Goal: Transaction & Acquisition: Purchase product/service

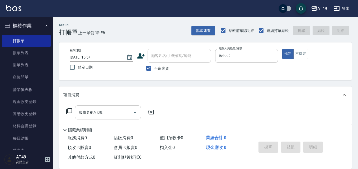
click at [163, 68] on span "不留客資" at bounding box center [161, 69] width 15 height 6
click at [154, 68] on input "不留客資" at bounding box center [148, 68] width 11 height 11
checkbox input "false"
click at [167, 59] on input "顧客姓名/手機號碼/編號" at bounding box center [175, 55] width 51 height 9
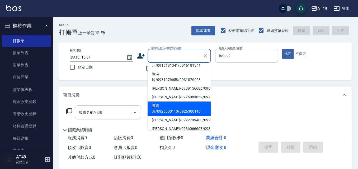
scroll to position [26, 0]
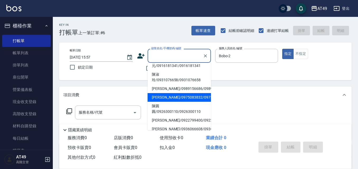
click at [163, 102] on li "[PERSON_NAME]/0975083832/0975083832" at bounding box center [179, 97] width 63 height 9
type input "[PERSON_NAME]/0975083832/0975083832"
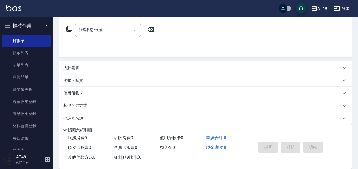
scroll to position [89, 0]
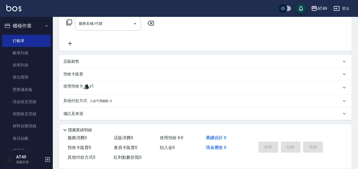
click at [82, 86] on p "使用預收卡" at bounding box center [73, 88] width 20 height 8
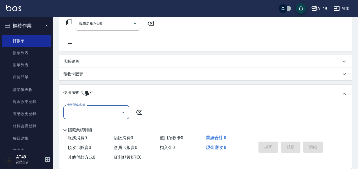
scroll to position [0, 0]
click at [69, 70] on div "預收卡販賣" at bounding box center [205, 74] width 293 height 13
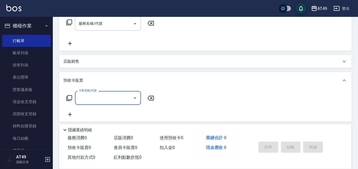
click at [86, 93] on label "卡券名稱/代號" at bounding box center [88, 91] width 18 height 4
click at [86, 93] on input "卡券名稱/代號" at bounding box center [103, 97] width 53 height 9
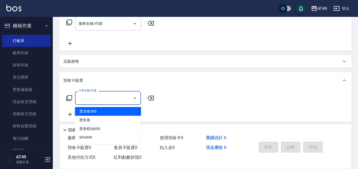
click at [92, 102] on input "卡券名稱/代號" at bounding box center [103, 97] width 53 height 9
click at [97, 111] on span "賣洗卷300" at bounding box center [108, 111] width 66 height 9
type input "賣洗卷300(1002)"
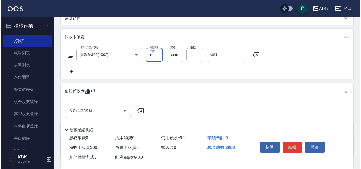
scroll to position [172, 0]
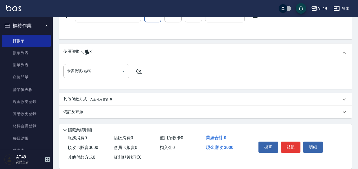
click at [93, 74] on input "卡券代號/名稱" at bounding box center [92, 71] width 53 height 9
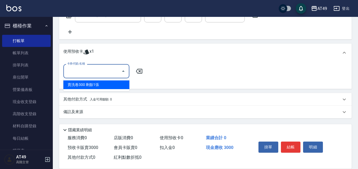
click at [93, 86] on div "賣洗卷300 剩餘1張" at bounding box center [96, 85] width 66 height 9
type input "賣洗卷300"
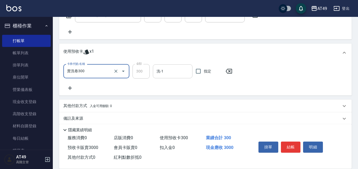
click at [166, 71] on input "洗-1" at bounding box center [172, 71] width 35 height 9
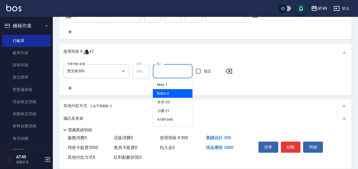
click at [164, 96] on span "Bobo -2" at bounding box center [163, 94] width 12 height 6
type input "Bobo-2"
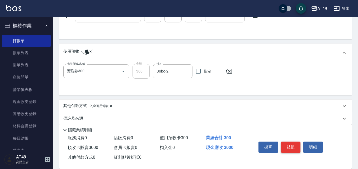
click at [288, 145] on button "結帳" at bounding box center [291, 147] width 20 height 11
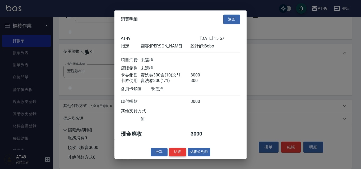
click at [179, 155] on button "結帳" at bounding box center [177, 152] width 17 height 8
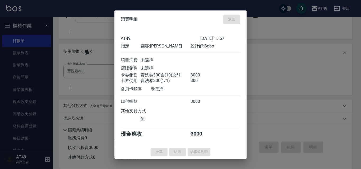
type input "[DATE] 17:51"
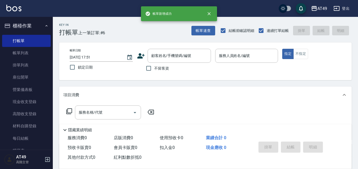
scroll to position [0, 0]
click at [161, 56] on input "顧客姓名/手機號碼/編號" at bounding box center [175, 55] width 51 height 9
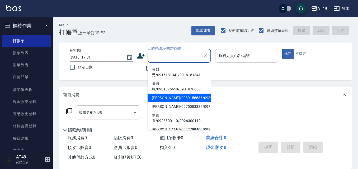
scroll to position [26, 0]
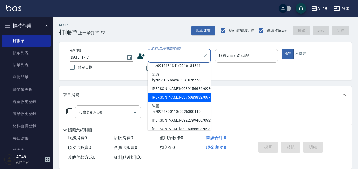
click at [166, 102] on li "[PERSON_NAME]/0975083832/0975083832" at bounding box center [179, 97] width 63 height 9
type input "[PERSON_NAME]/0975083832/0975083832"
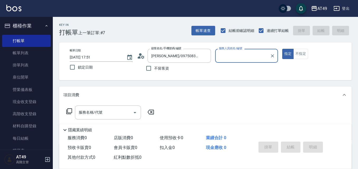
type input "Bobo-2"
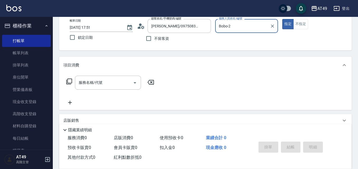
scroll to position [79, 0]
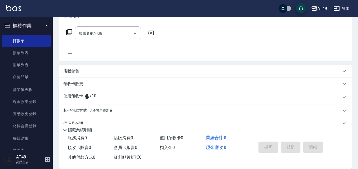
click at [83, 98] on icon at bounding box center [86, 96] width 6 height 6
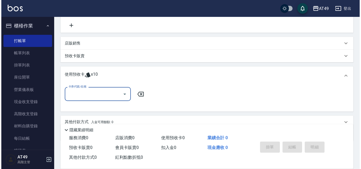
scroll to position [130, 0]
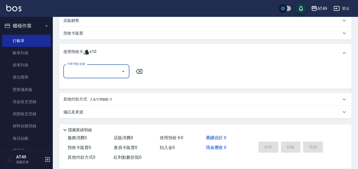
click at [90, 69] on input "卡券代號/名稱" at bounding box center [92, 71] width 53 height 9
click at [88, 86] on div "賣洗卷300 剩餘10張" at bounding box center [96, 85] width 66 height 9
type input "賣洗卷300"
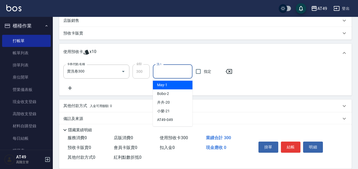
click at [164, 71] on input "洗-1" at bounding box center [172, 71] width 35 height 9
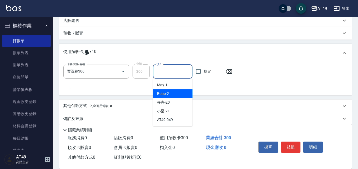
click at [166, 94] on span "Bobo -2" at bounding box center [163, 94] width 12 height 6
type input "Bobo-2"
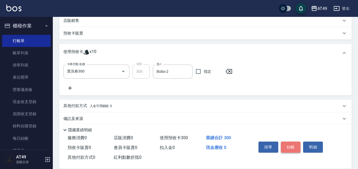
click at [288, 144] on button "結帳" at bounding box center [291, 147] width 20 height 11
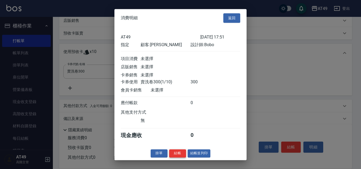
click at [179, 155] on button "結帳" at bounding box center [177, 153] width 17 height 8
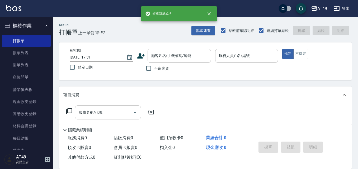
scroll to position [0, 0]
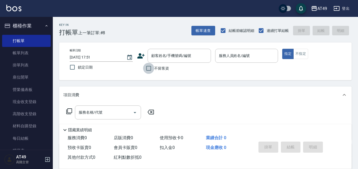
click at [154, 68] on input "不留客資" at bounding box center [148, 68] width 11 height 11
checkbox input "true"
click at [203, 26] on button "帳單速查" at bounding box center [203, 31] width 24 height 10
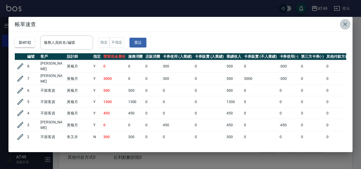
click at [343, 22] on icon "button" at bounding box center [345, 24] width 6 height 6
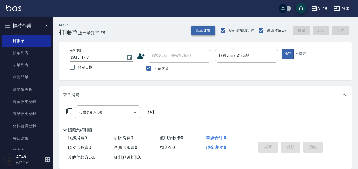
click at [196, 29] on button "帳單速查" at bounding box center [203, 31] width 24 height 10
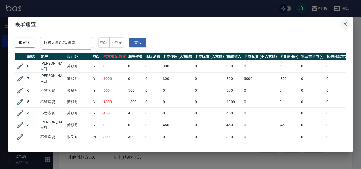
click at [343, 23] on icon "button" at bounding box center [345, 24] width 6 height 6
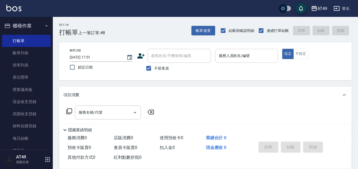
click at [264, 55] on input "服務人員姓名/編號" at bounding box center [247, 55] width 58 height 9
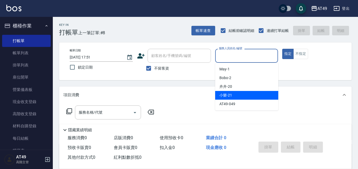
click at [238, 98] on div "小樂 -21" at bounding box center [246, 95] width 63 height 9
type input "小樂-21"
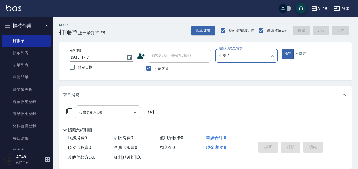
click at [120, 110] on input "服務名稱/代號" at bounding box center [103, 112] width 53 height 9
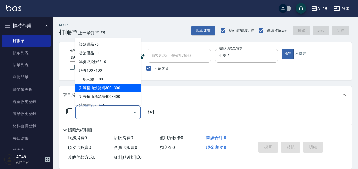
click at [119, 91] on span "升等精油洗髮精300 - 300" at bounding box center [108, 88] width 66 height 9
type input "升等精油洗髮精300(102)"
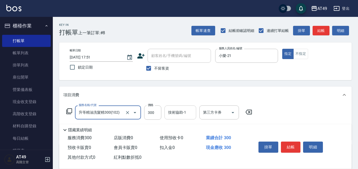
click at [193, 113] on input "技術協助-1" at bounding box center [180, 112] width 27 height 9
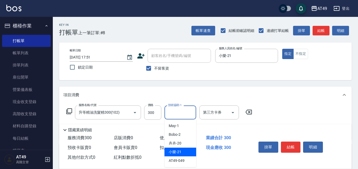
click at [184, 151] on div "小樂 -21" at bounding box center [180, 152] width 32 height 9
type input "小樂-21"
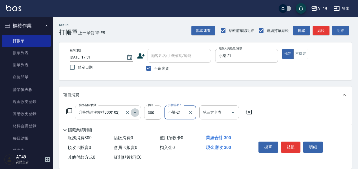
click at [136, 112] on icon "Open" at bounding box center [135, 113] width 6 height 6
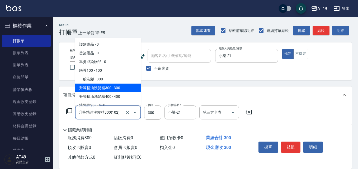
click at [114, 90] on span "升等精油洗髮精300 - 300" at bounding box center [108, 88] width 66 height 9
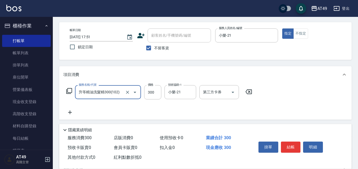
scroll to position [26, 0]
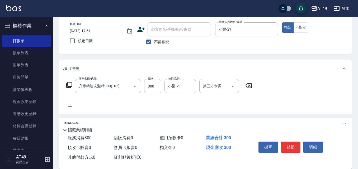
click at [120, 100] on div "服務名稱/代號 升等精油洗髮精300(102) 服務名稱/代號 價格 300 價格 技術協助-1 小樂-21 技術協助-1 第三方卡券 第三方卡券" at bounding box center [159, 94] width 192 height 30
click at [67, 107] on icon at bounding box center [69, 106] width 13 height 6
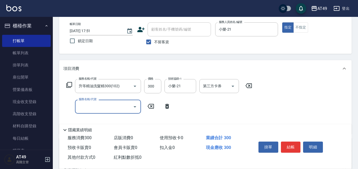
click at [136, 107] on icon "Open" at bounding box center [135, 107] width 6 height 6
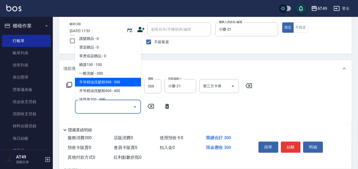
click at [111, 81] on span "升等精油洗髮精300 - 300" at bounding box center [108, 82] width 66 height 9
type input "升等精油洗髮精300(102)"
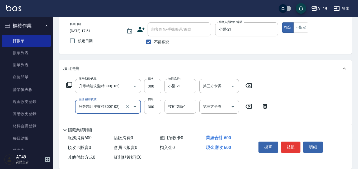
click at [188, 109] on input "技術協助-1" at bounding box center [180, 106] width 27 height 9
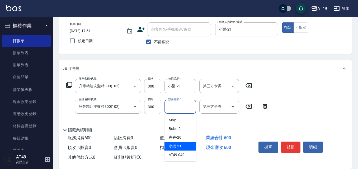
click at [188, 146] on div "小樂 -21" at bounding box center [180, 146] width 32 height 9
type input "小樂-21"
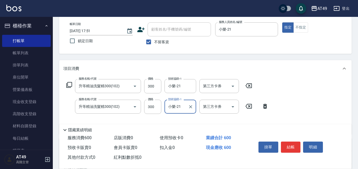
click at [301, 106] on div "服務名稱/代號 升等精油洗髮精300(102) 服務名稱/代號 價格 300 價格 技術協助-1 小樂-21 技術協助-1 第三方卡券 第三方卡券 服務名稱/…" at bounding box center [205, 105] width 293 height 57
click at [295, 145] on button "結帳" at bounding box center [291, 147] width 20 height 11
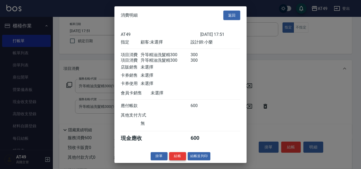
click at [178, 159] on button "結帳" at bounding box center [177, 156] width 17 height 8
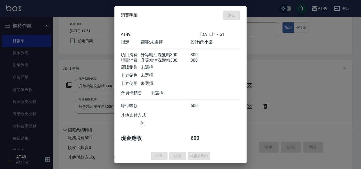
type input "[DATE] 18:01"
